Goal: Task Accomplishment & Management: Manage account settings

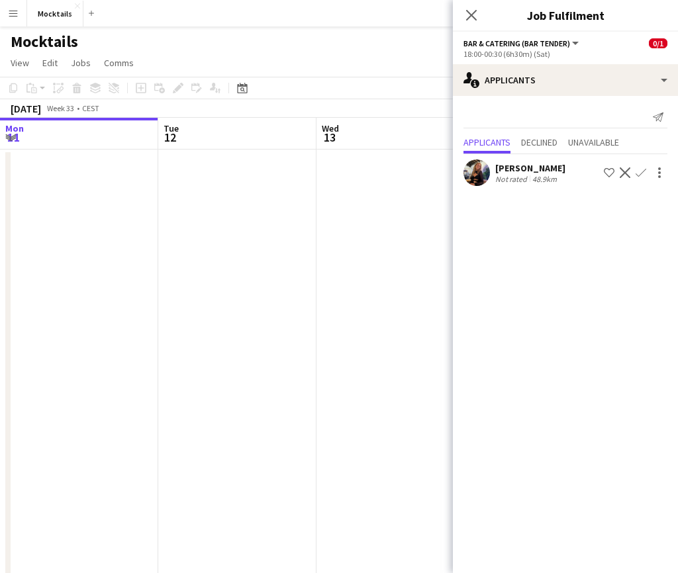
click at [471, 17] on icon "Close pop-in" at bounding box center [471, 15] width 11 height 11
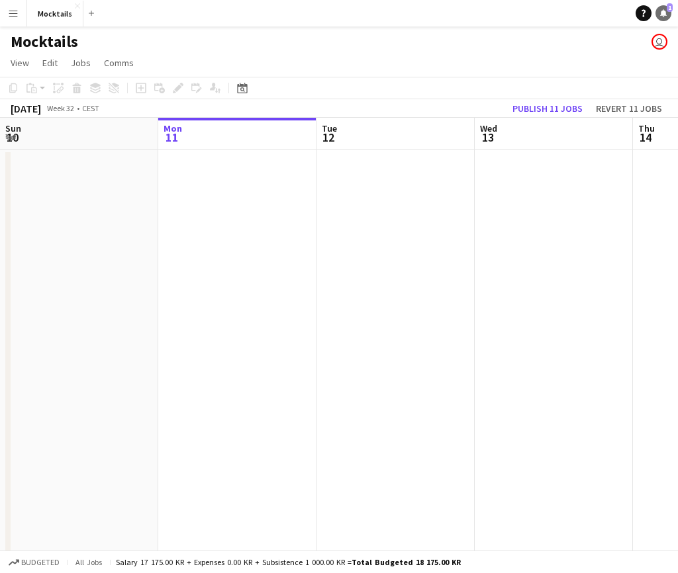
click at [667, 11] on icon "Notifications" at bounding box center [664, 13] width 8 height 8
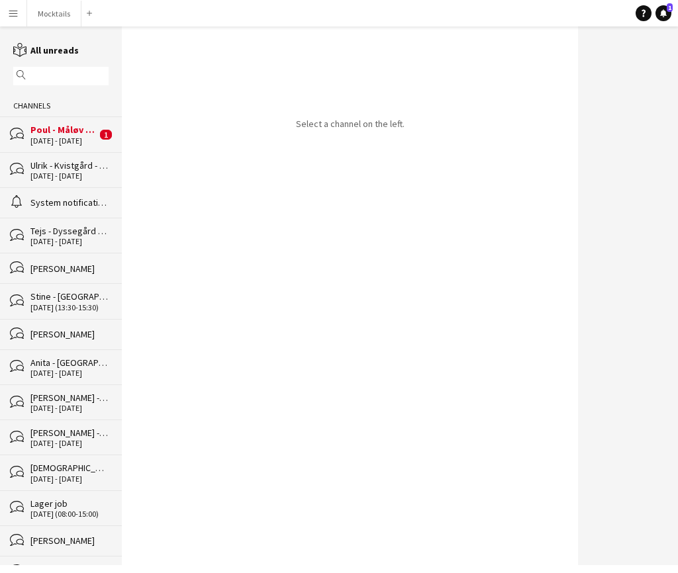
click at [65, 128] on div "Poul - Måløv - Ordre Nr. 14628" at bounding box center [63, 130] width 66 height 12
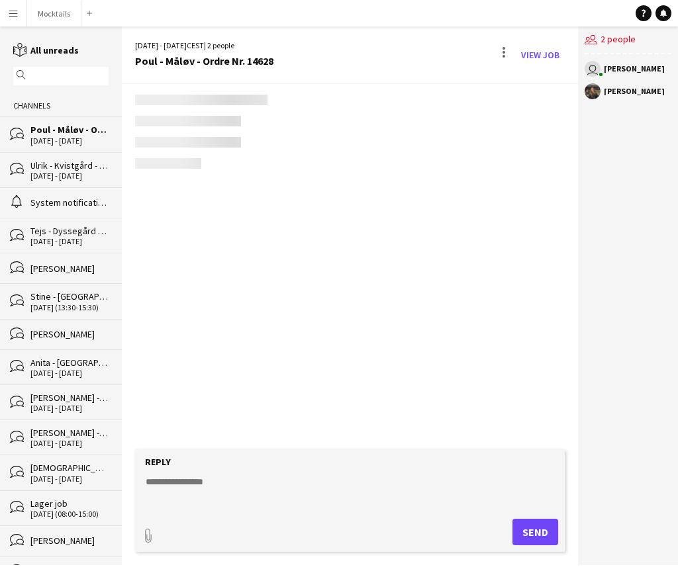
scroll to position [121, 0]
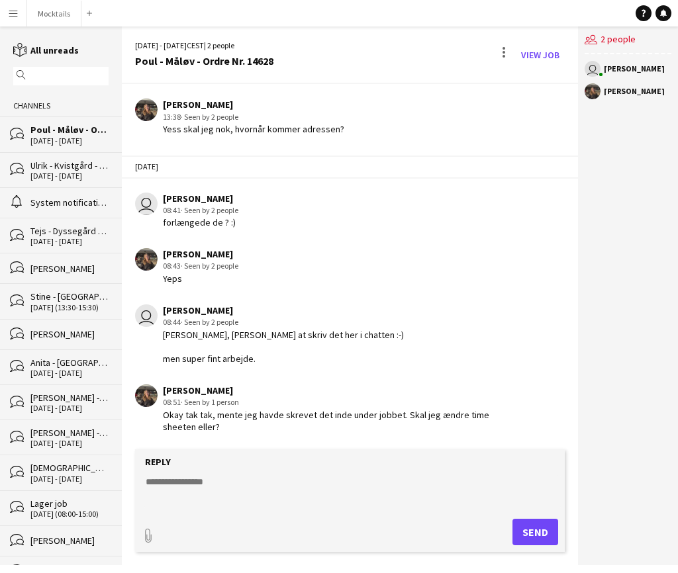
drag, startPoint x: 247, startPoint y: 411, endPoint x: 315, endPoint y: 426, distance: 69.1
click at [315, 426] on div "Okay tak tak, mente jeg havde skrevet det inde under jobbet. Skal jeg ændre tim…" at bounding box center [331, 421] width 337 height 24
click at [353, 494] on textarea at bounding box center [352, 492] width 416 height 34
click at [275, 493] on textarea at bounding box center [352, 492] width 416 height 34
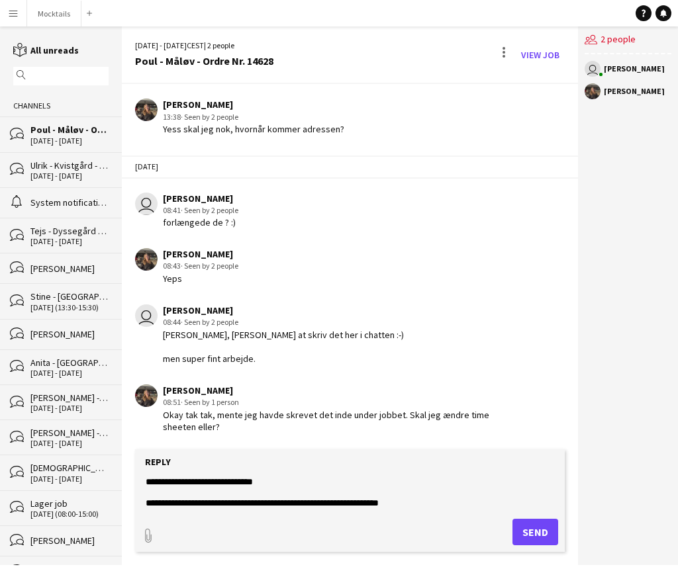
scroll to position [10, 0]
type textarea "**********"
click at [544, 544] on button "Send" at bounding box center [541, 532] width 46 height 26
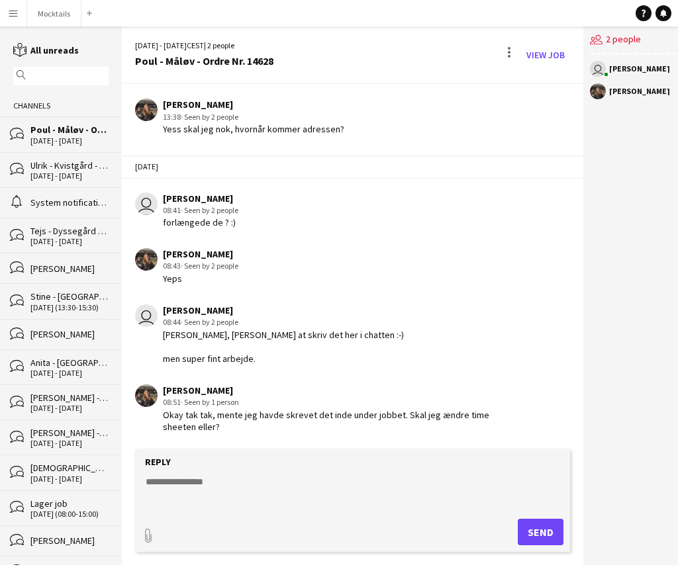
scroll to position [189, 0]
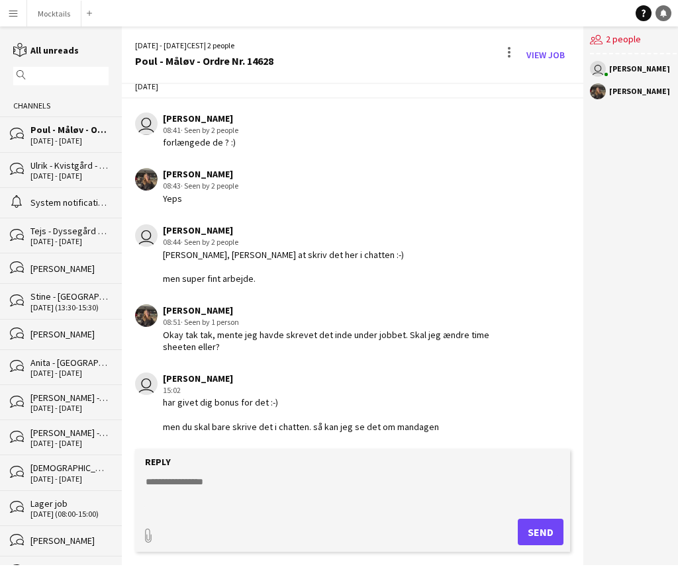
click at [663, 17] on icon at bounding box center [664, 17] width 2 height 1
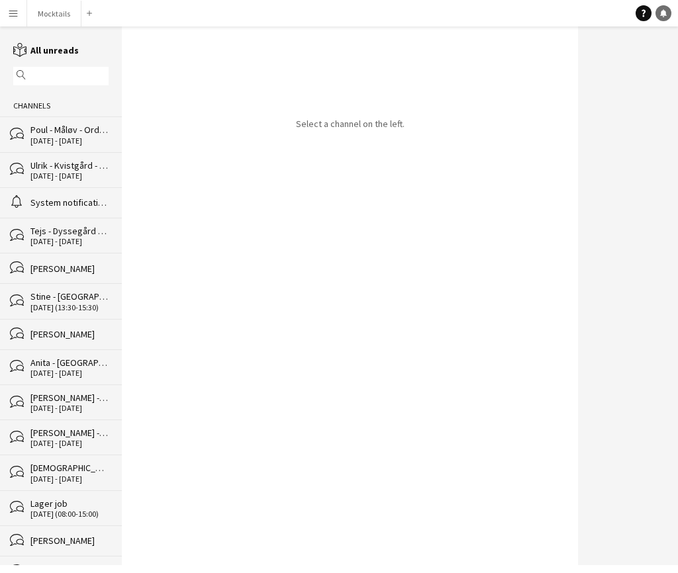
click at [661, 13] on icon at bounding box center [663, 12] width 7 height 7
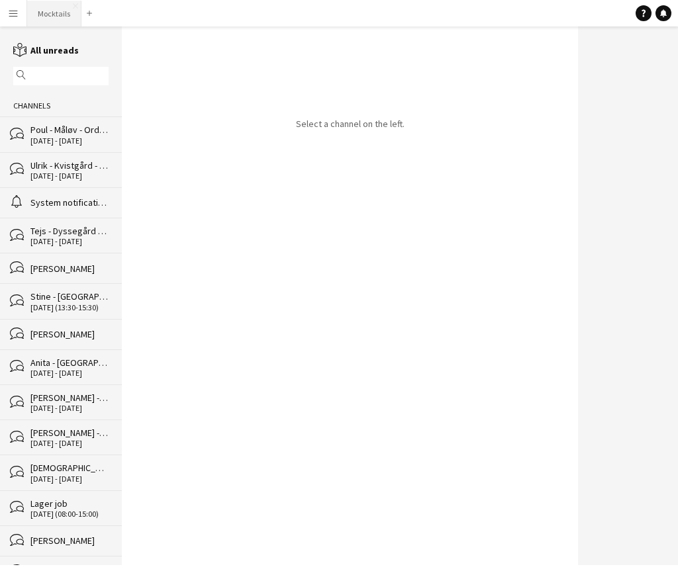
click at [58, 12] on button "Mocktails Close" at bounding box center [54, 14] width 54 height 26
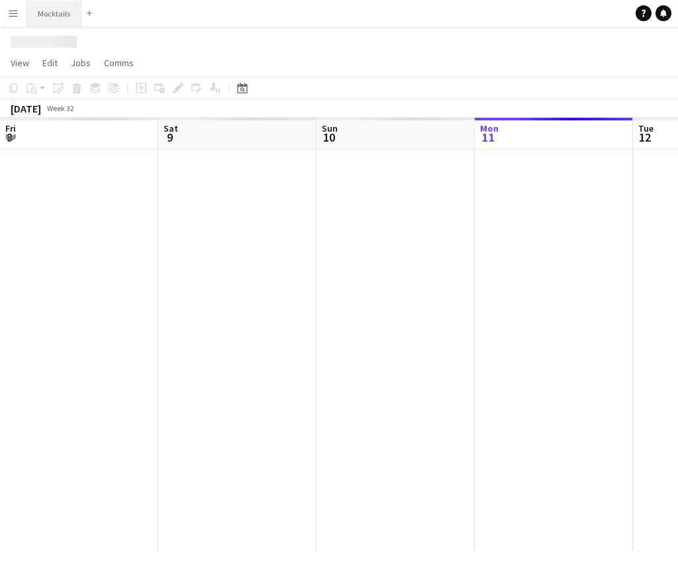
scroll to position [0, 317]
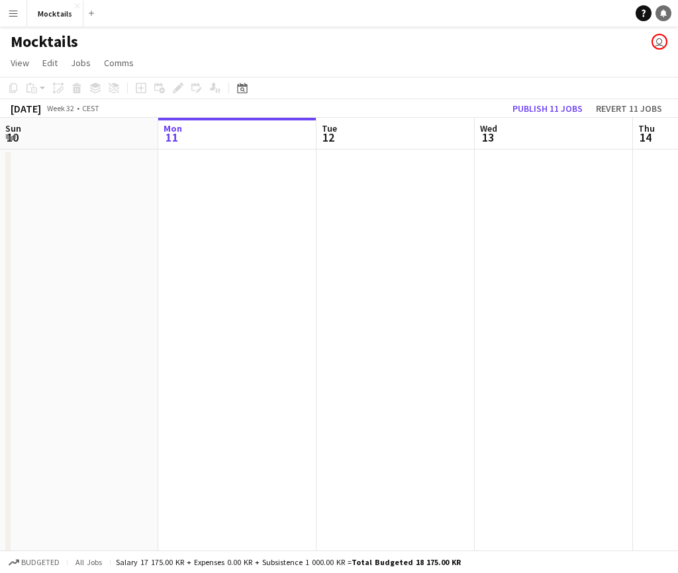
click at [666, 14] on icon "Notifications" at bounding box center [664, 13] width 8 height 8
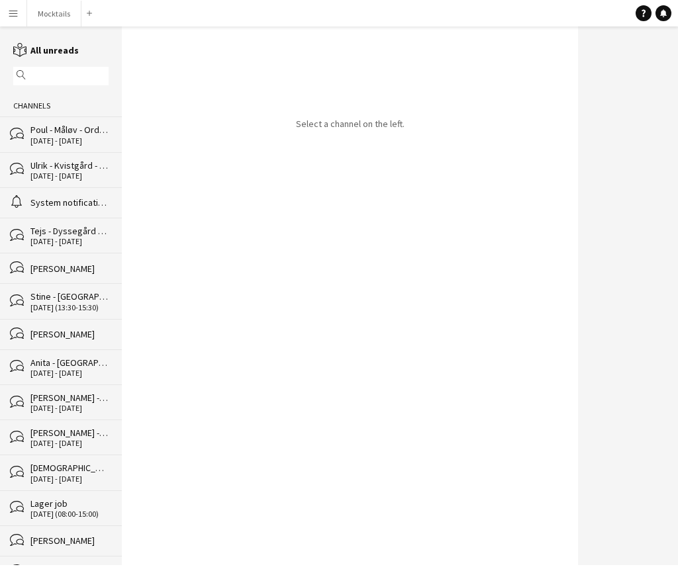
click at [63, 203] on div "System notifications" at bounding box center [69, 203] width 78 height 12
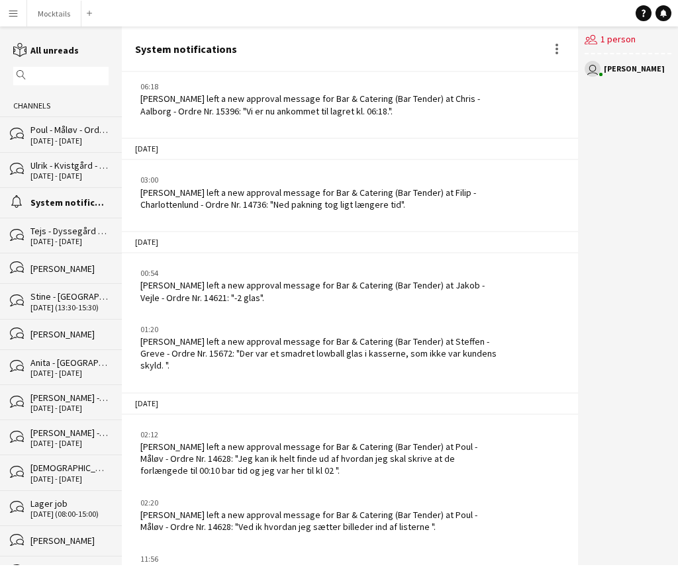
click at [427, 509] on div "Mathilde Larsen left a new approval message for Bar & Catering (Bar Tender) at …" at bounding box center [320, 521] width 360 height 24
click at [364, 509] on div "Mathilde Larsen left a new approval message for Bar & Catering (Bar Tender) at …" at bounding box center [320, 521] width 360 height 24
click at [436, 509] on div "Mathilde Larsen left a new approval message for Bar & Catering (Bar Tender) at …" at bounding box center [320, 521] width 360 height 24
click at [44, 18] on button "Mocktails Close" at bounding box center [54, 14] width 54 height 26
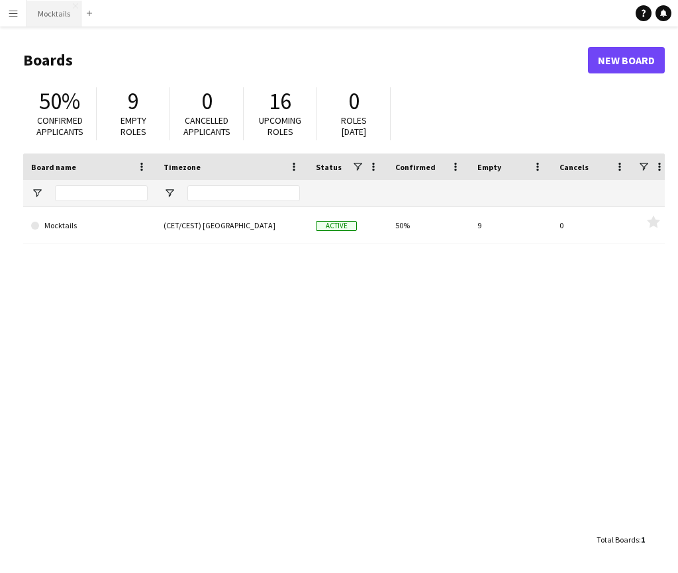
click at [49, 24] on button "Mocktails Close" at bounding box center [54, 14] width 54 height 26
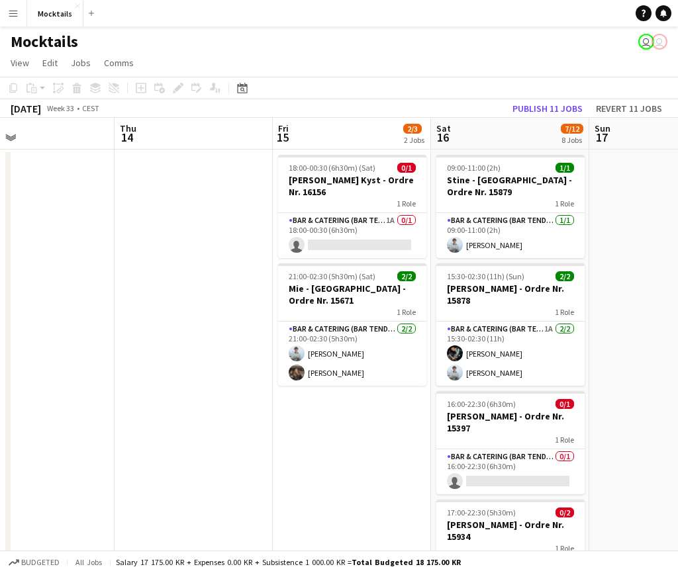
scroll to position [0, 520]
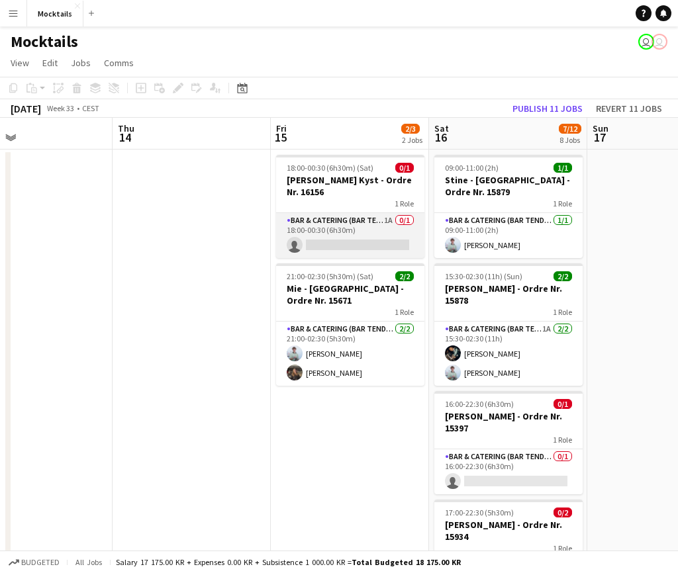
click at [360, 243] on app-card-role "Bar & Catering (Bar Tender) 1A 0/1 18:00-00:30 (6h30m) single-neutral-actions" at bounding box center [350, 235] width 148 height 45
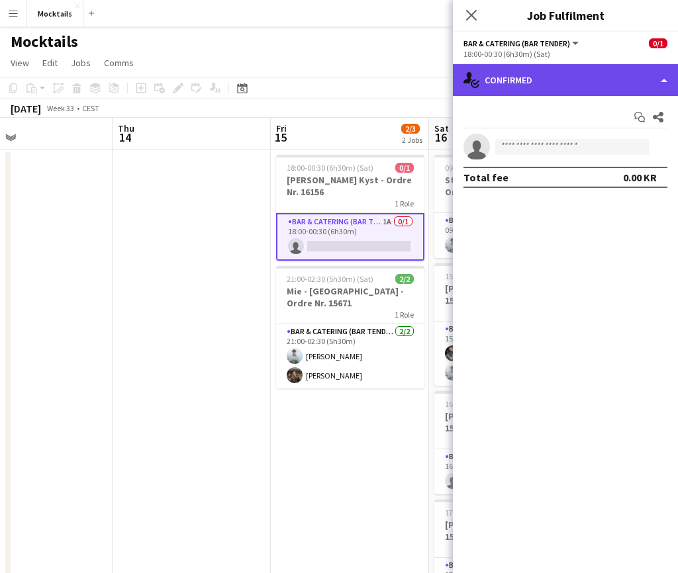
click at [573, 83] on div "single-neutral-actions-check-2 Confirmed" at bounding box center [565, 80] width 225 height 32
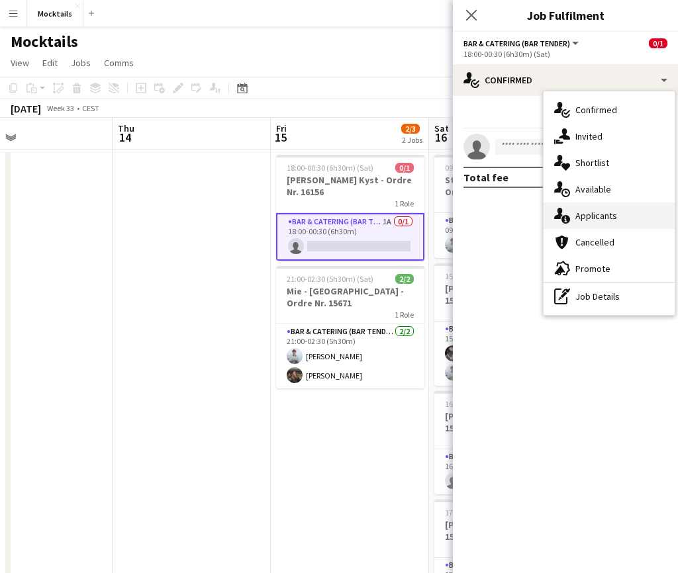
click at [614, 215] on div "single-neutral-actions-information Applicants" at bounding box center [609, 216] width 131 height 26
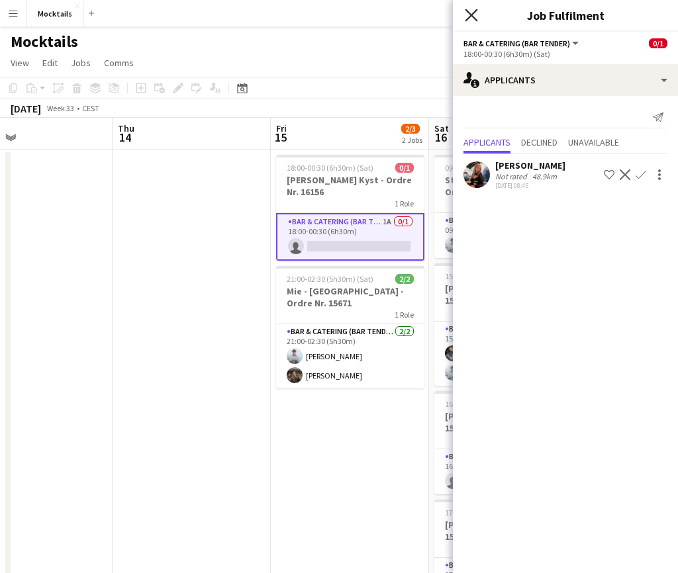
click at [477, 15] on icon "Close pop-in" at bounding box center [471, 15] width 13 height 13
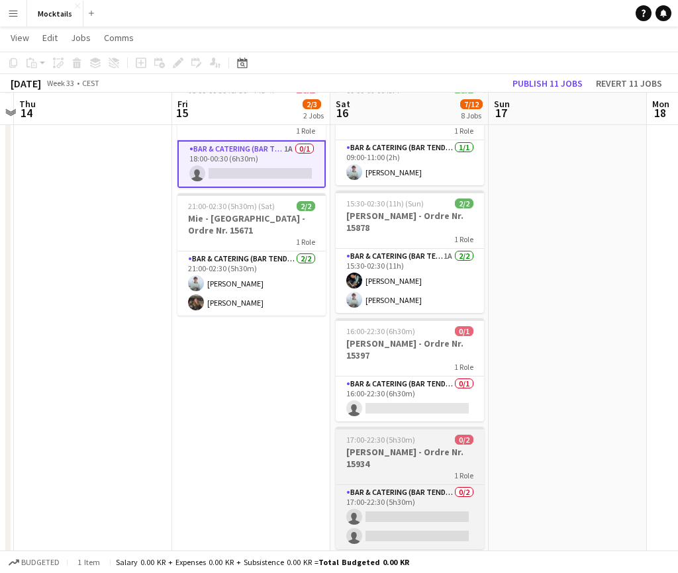
scroll to position [72, 0]
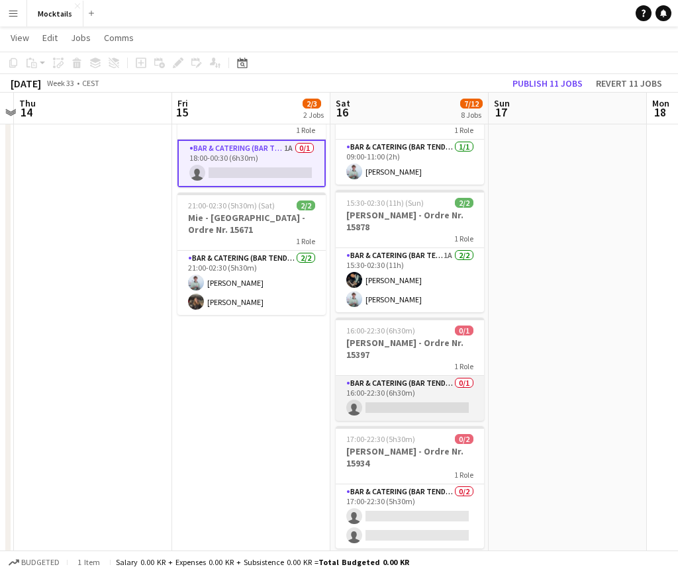
click at [419, 387] on app-card-role "Bar & Catering (Bar Tender) 0/1 16:00-22:30 (6h30m) single-neutral-actions" at bounding box center [410, 398] width 148 height 45
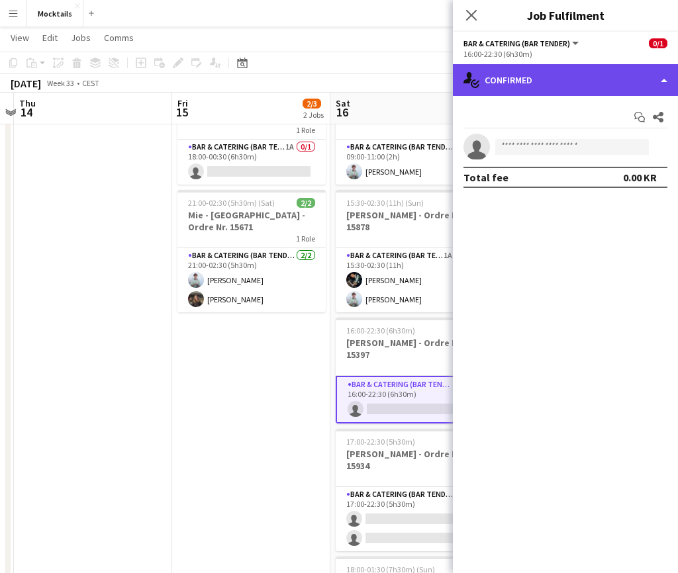
click at [634, 75] on div "single-neutral-actions-check-2 Confirmed" at bounding box center [565, 80] width 225 height 32
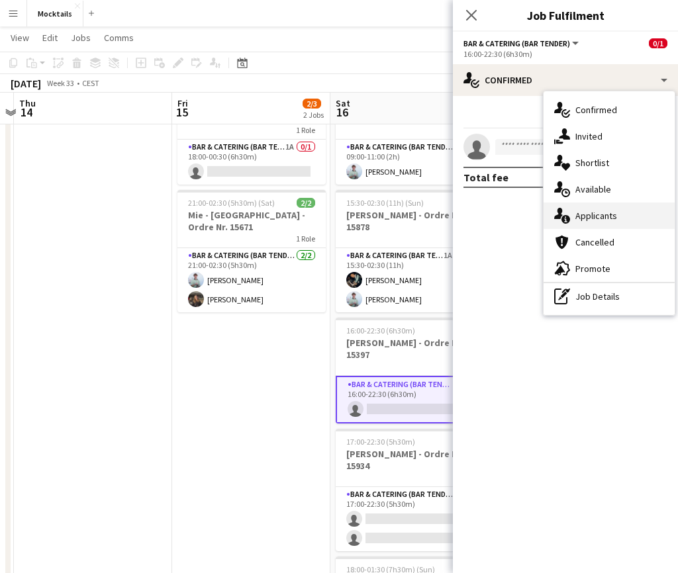
click at [623, 220] on div "single-neutral-actions-information Applicants" at bounding box center [609, 216] width 131 height 26
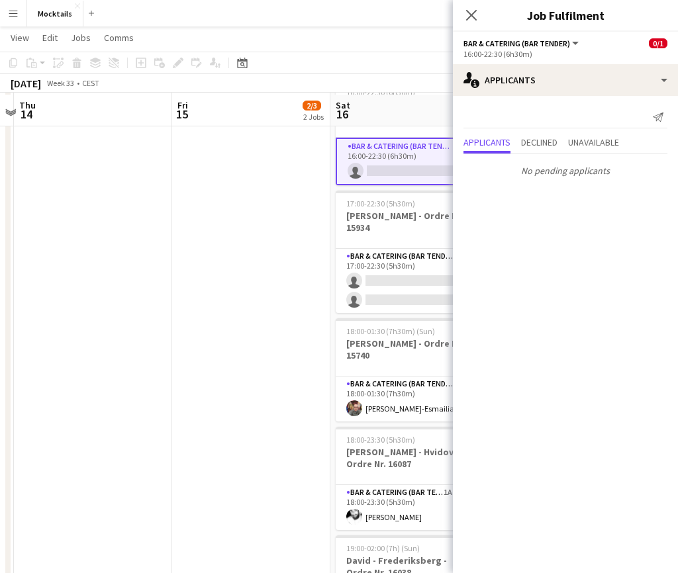
scroll to position [313, 0]
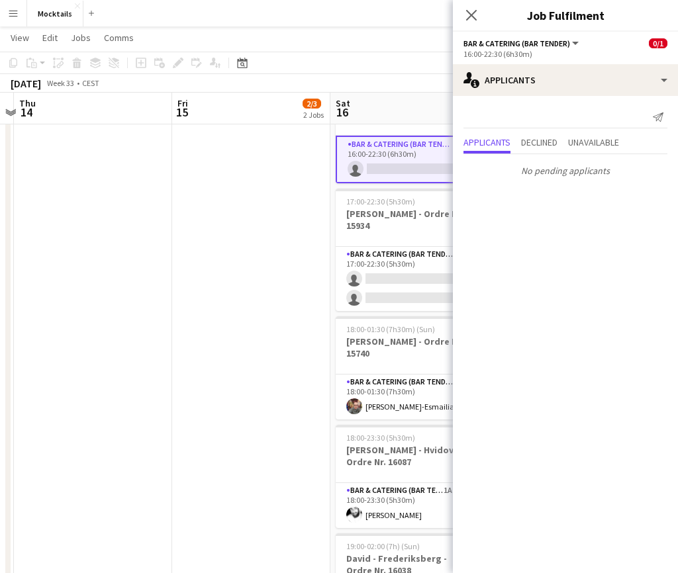
click at [287, 388] on app-date-cell "18:00-00:30 (6h30m) (Sat) 0/1 Jacob - Rungsted Kyst - Ordre Nr. 16156 1 Role Ba…" at bounding box center [251, 326] width 158 height 980
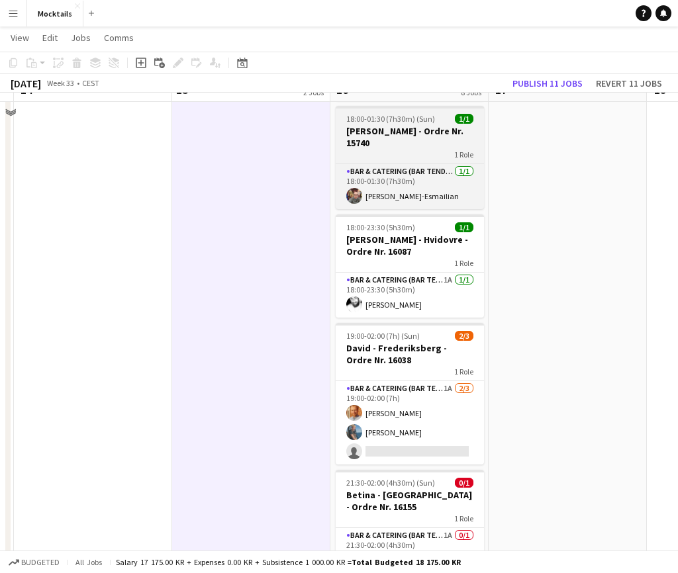
scroll to position [522, 0]
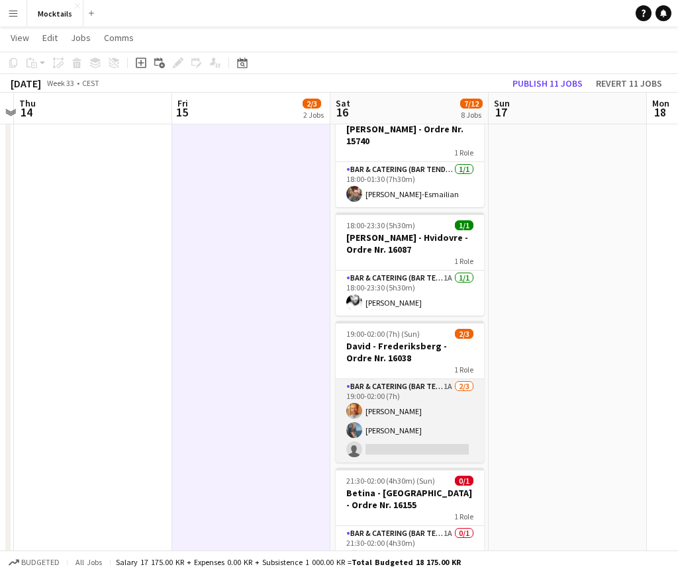
click at [405, 448] on app-card-role "Bar & Catering (Bar Tender) 1A 2/3 19:00-02:00 (7h) Laurits Bergenholtz Noah Bo…" at bounding box center [410, 420] width 148 height 83
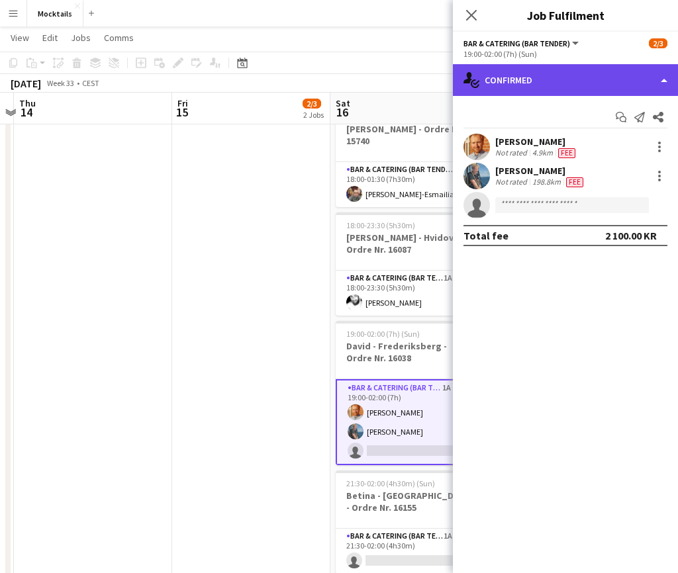
click at [577, 87] on div "single-neutral-actions-check-2 Confirmed" at bounding box center [565, 80] width 225 height 32
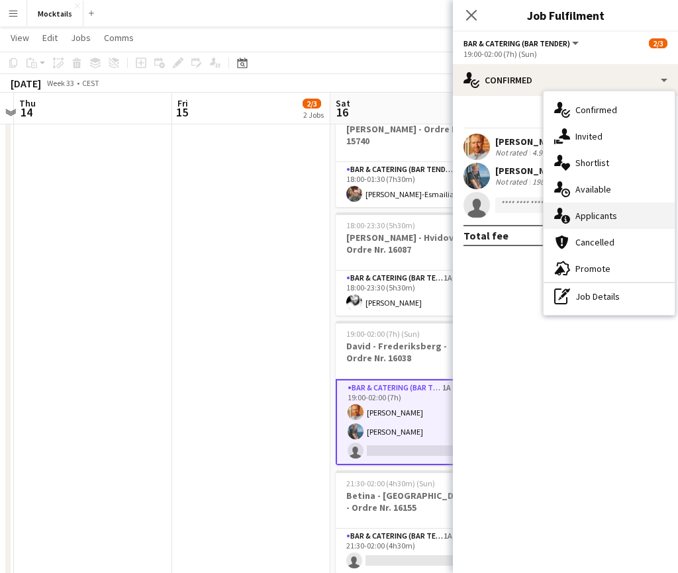
click at [596, 220] on div "single-neutral-actions-information Applicants" at bounding box center [609, 216] width 131 height 26
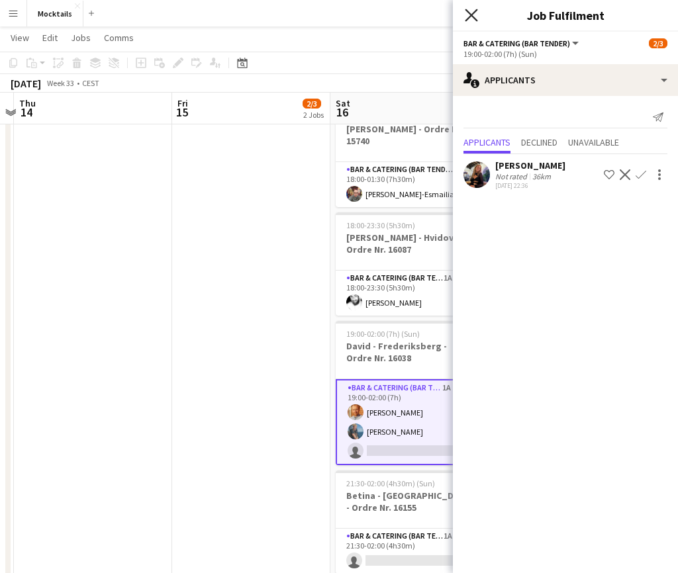
click at [474, 14] on icon "Close pop-in" at bounding box center [471, 15] width 13 height 13
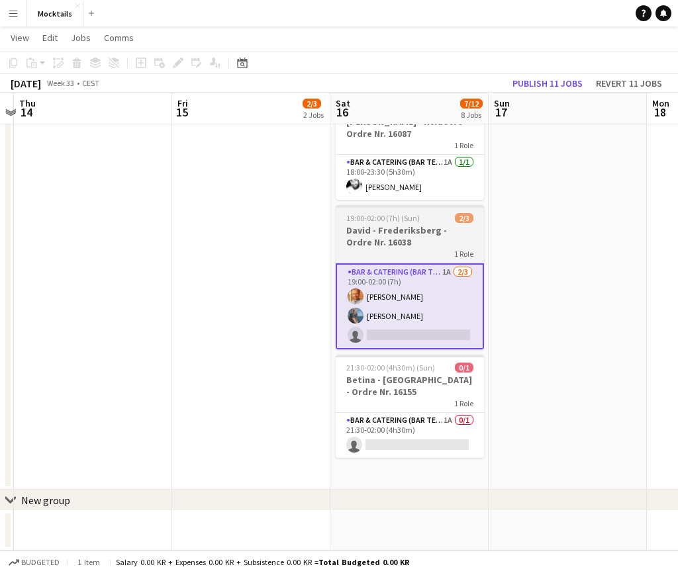
scroll to position [633, 0]
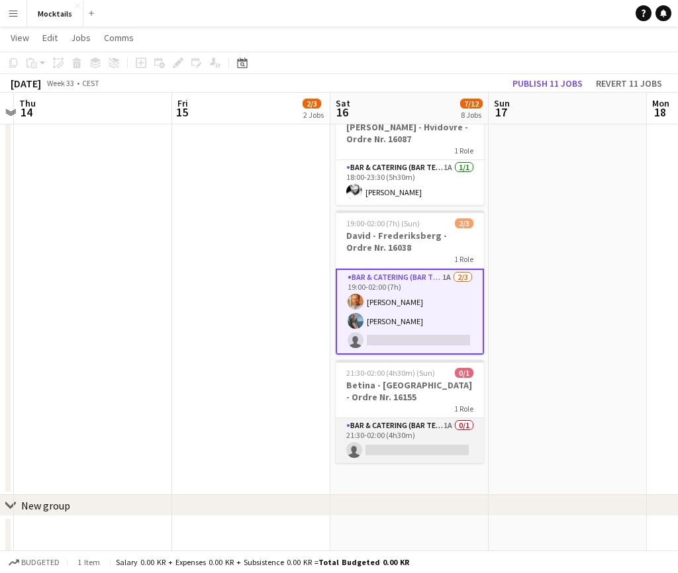
click at [420, 433] on app-card-role "Bar & Catering (Bar Tender) 1A 0/1 21:30-02:00 (4h30m) single-neutral-actions" at bounding box center [410, 440] width 148 height 45
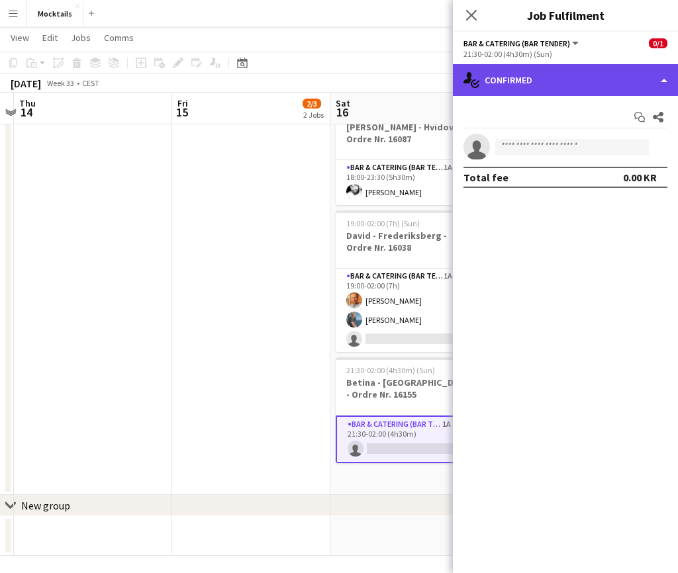
click at [563, 77] on div "single-neutral-actions-check-2 Confirmed" at bounding box center [565, 80] width 225 height 32
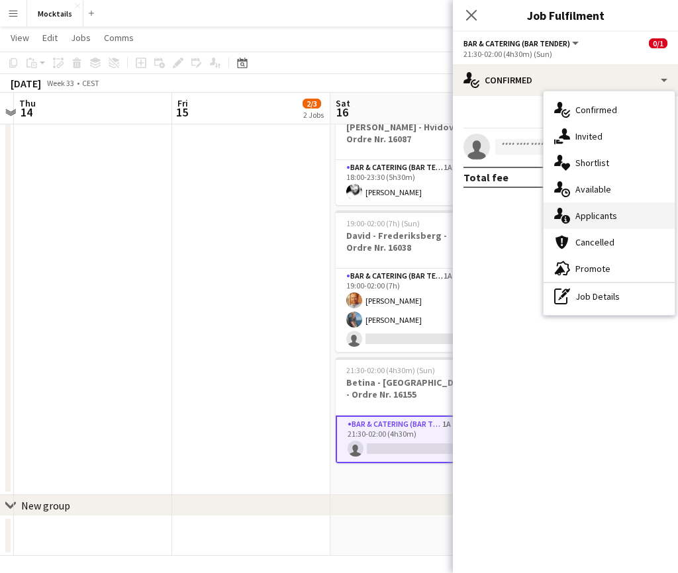
click at [589, 215] on div "single-neutral-actions-information Applicants" at bounding box center [609, 216] width 131 height 26
